Goal: Information Seeking & Learning: Understand process/instructions

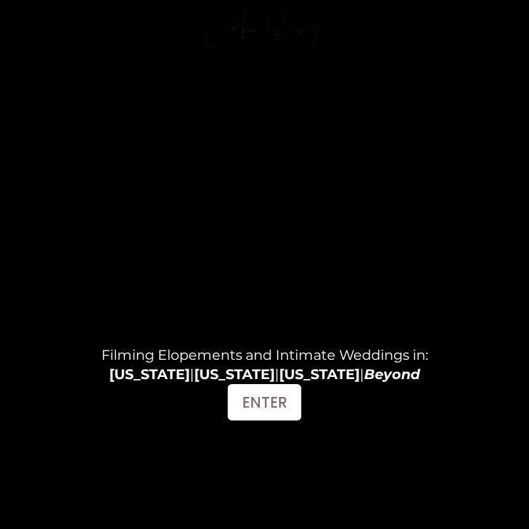
click at [493, 41] on div at bounding box center [490, 30] width 25 height 25
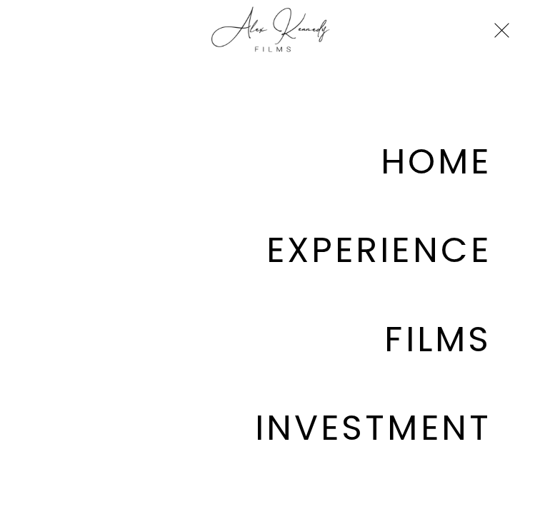
click at [416, 247] on link "INVESTMENT" at bounding box center [373, 428] width 236 height 35
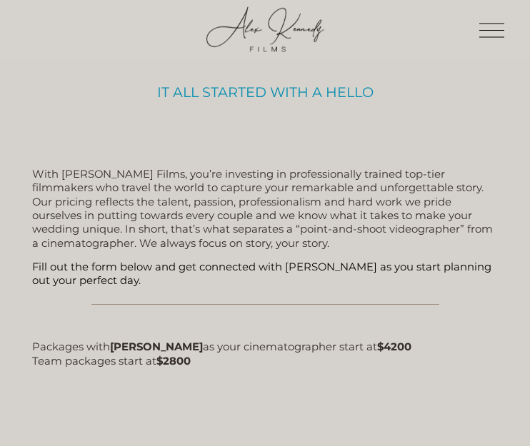
click at [504, 29] on button "Open Menu Close Menu" at bounding box center [492, 30] width 34 height 26
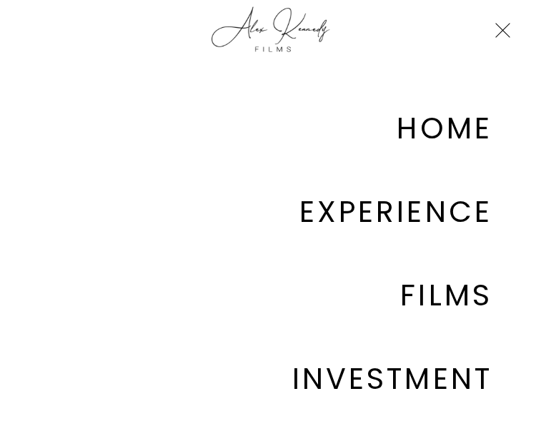
click at [425, 371] on link "INVESTMENT" at bounding box center [392, 378] width 200 height 29
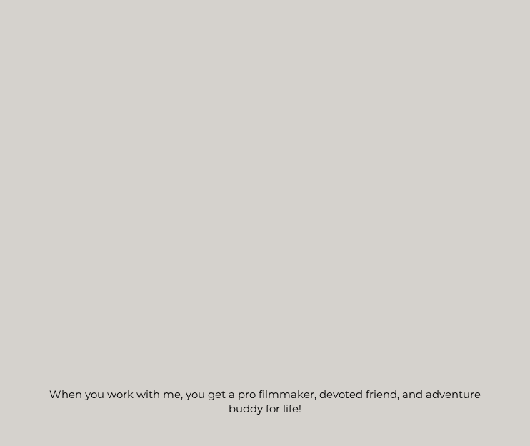
scroll to position [1230, 0]
